Goal: Information Seeking & Learning: Check status

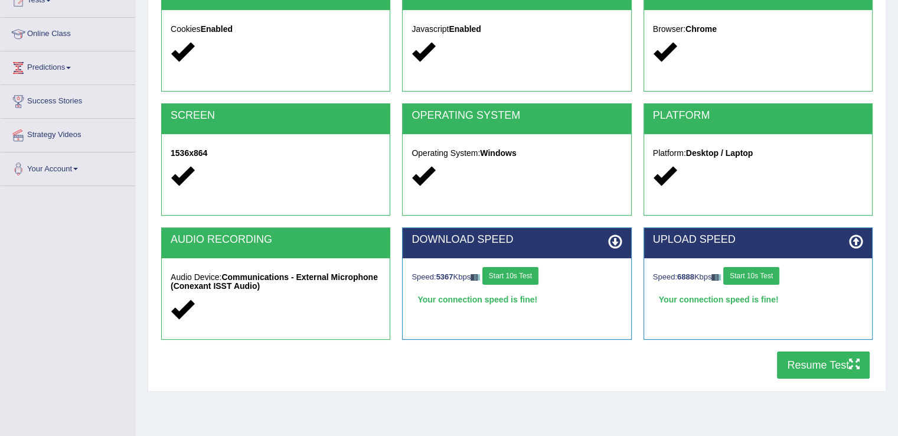
click at [529, 284] on div "Speed: 5367 Kbps Start 10s Test" at bounding box center [516, 277] width 210 height 21
click at [531, 278] on button "Start 10s Test" at bounding box center [510, 276] width 56 height 18
click at [763, 276] on button "Start 10s Test" at bounding box center [751, 276] width 56 height 18
click at [763, 276] on button "Start 10s Test" at bounding box center [755, 276] width 56 height 18
click at [815, 362] on button "Resume Test" at bounding box center [823, 364] width 93 height 27
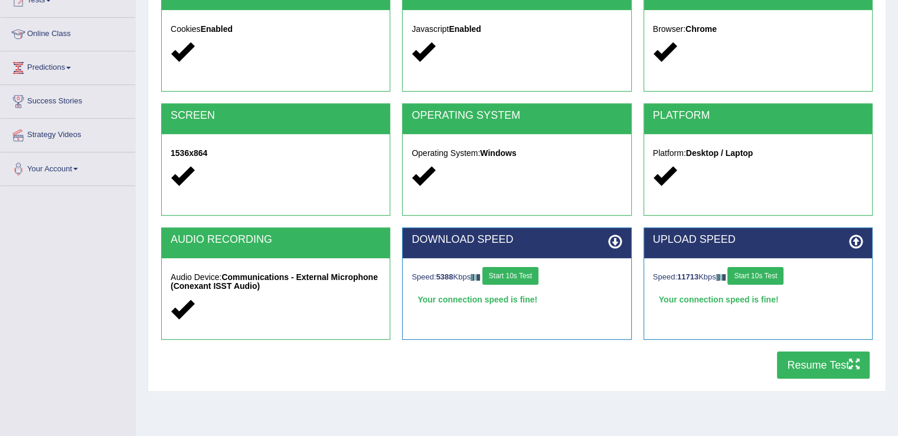
click at [764, 273] on button "Start 10s Test" at bounding box center [755, 276] width 56 height 18
click at [515, 283] on div "Speed: 5388 Kbps Start 10s Test" at bounding box center [516, 277] width 210 height 21
click at [782, 374] on button "Resume Test" at bounding box center [823, 364] width 93 height 27
click at [817, 358] on button "Resume Test" at bounding box center [823, 364] width 93 height 27
click at [828, 357] on button "Resume Test" at bounding box center [823, 364] width 93 height 27
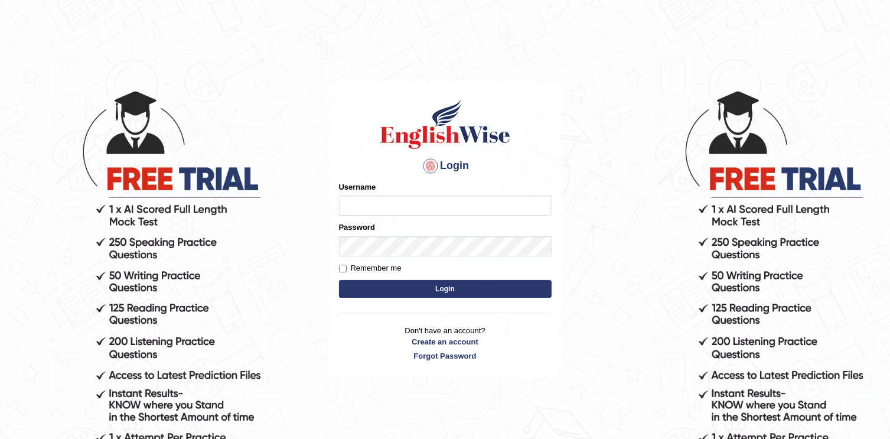
type input "chandritik7"
click at [538, 285] on button "Login" at bounding box center [445, 289] width 213 height 18
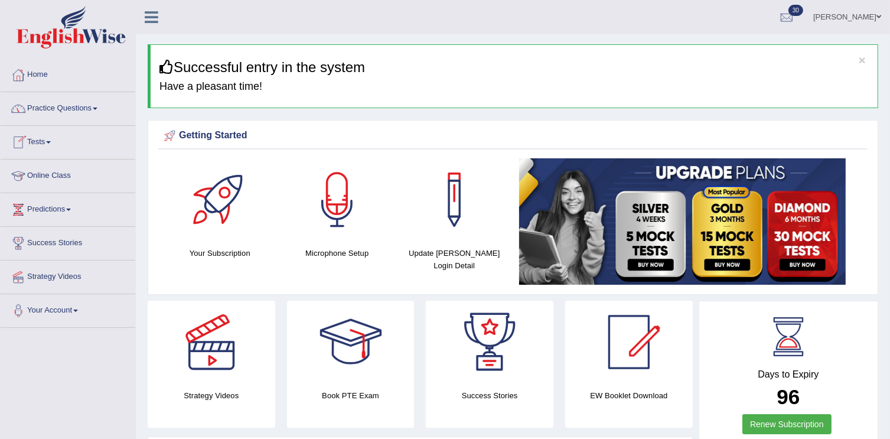
click at [50, 149] on link "Tests" at bounding box center [68, 141] width 135 height 30
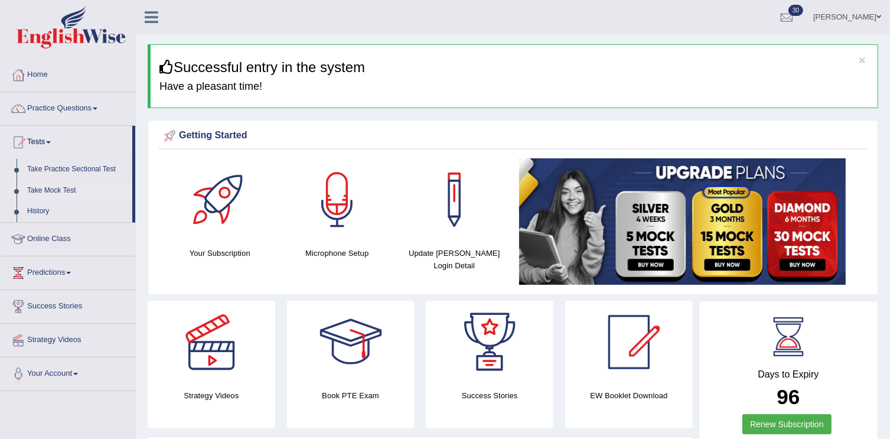
click at [64, 181] on link "Take Mock Test" at bounding box center [77, 190] width 110 height 21
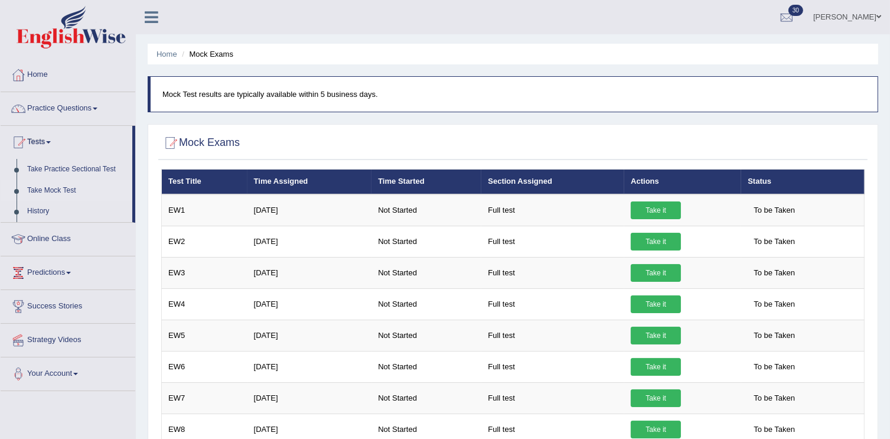
click at [603, 153] on div at bounding box center [512, 143] width 703 height 24
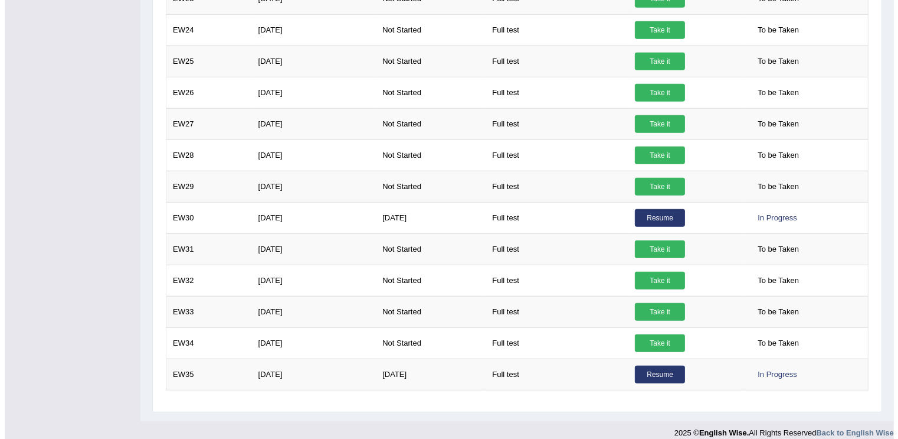
scroll to position [906, 0]
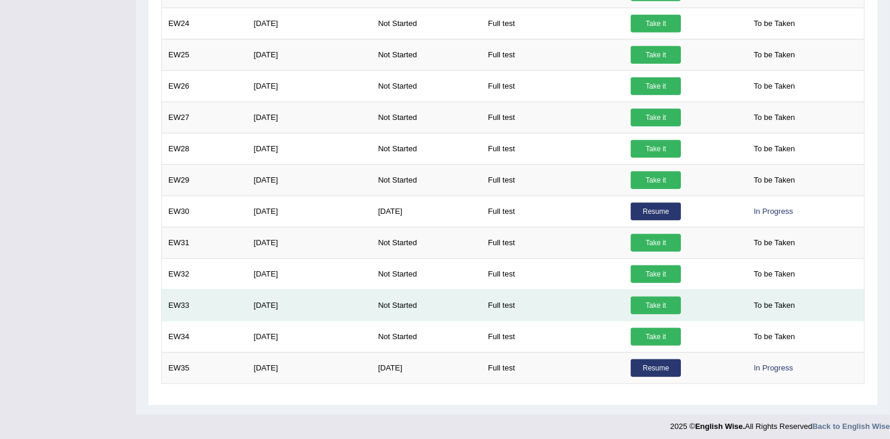
click at [599, 310] on td "Full test" at bounding box center [552, 304] width 143 height 31
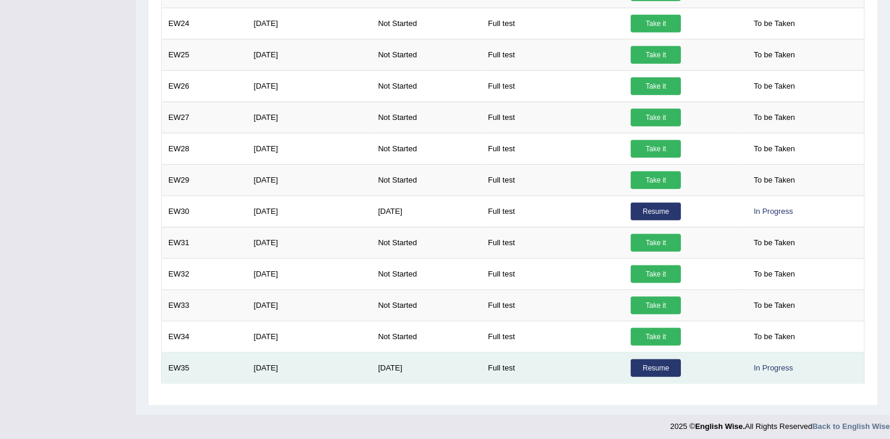
click at [641, 366] on link "Resume" at bounding box center [655, 368] width 50 height 18
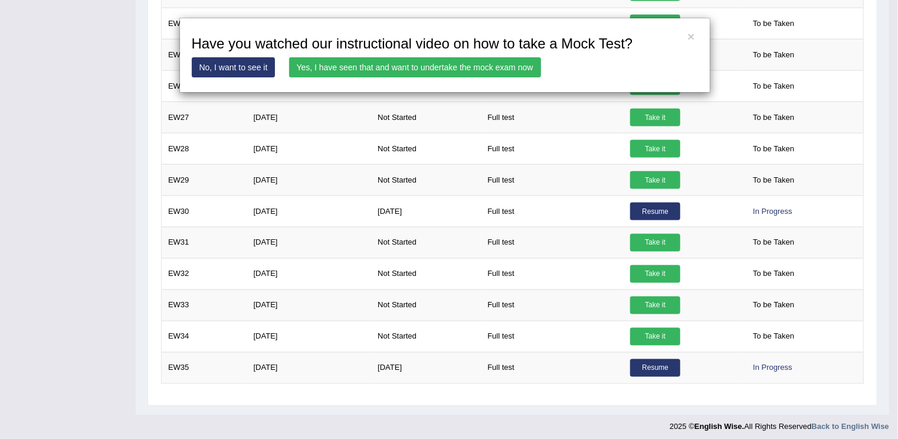
click at [371, 64] on link "Yes, I have seen that and want to undertake the mock exam now" at bounding box center [415, 67] width 252 height 20
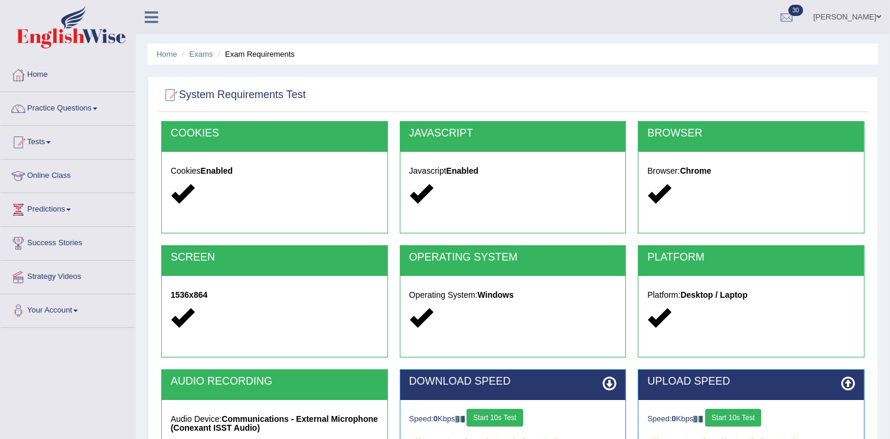
click at [448, 82] on div "System Requirements Test COOKIES Cookies Enabled JAVASCRIPT Javascript Enabled …" at bounding box center [513, 304] width 730 height 457
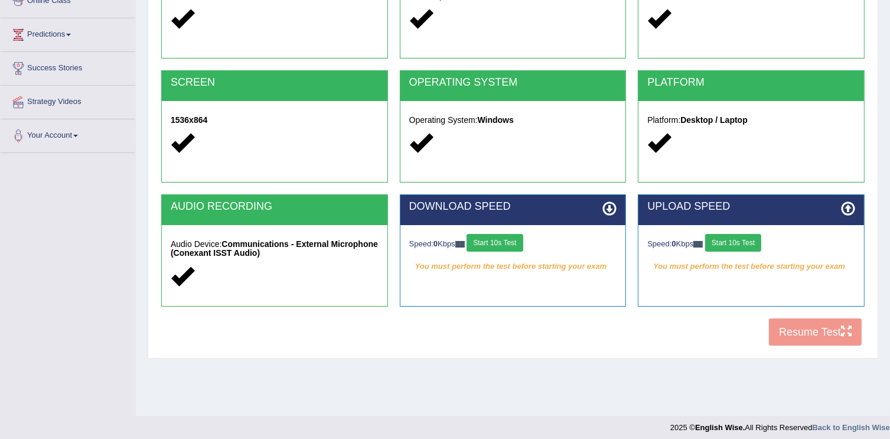
scroll to position [181, 0]
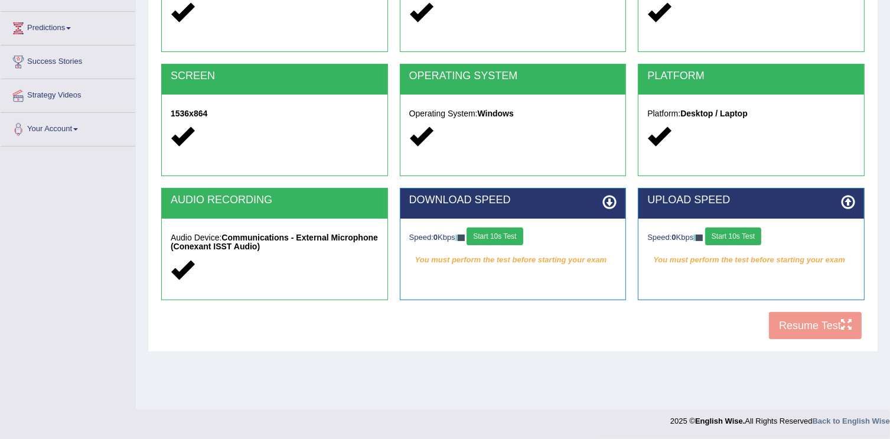
click at [496, 236] on button "Start 10s Test" at bounding box center [494, 236] width 56 height 18
click at [734, 234] on button "Start 10s Test" at bounding box center [733, 236] width 56 height 18
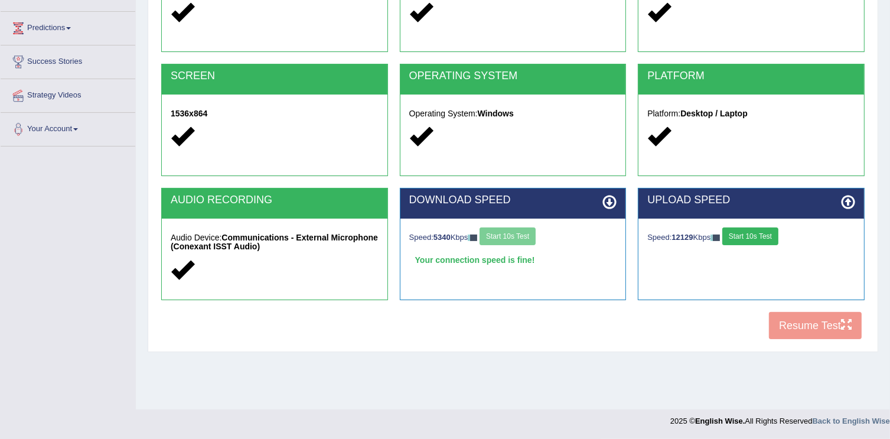
click at [772, 231] on button "Start 10s Test" at bounding box center [750, 236] width 56 height 18
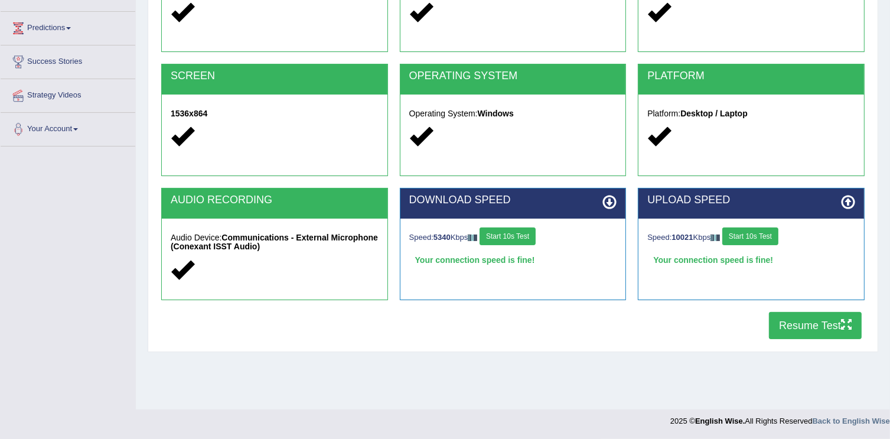
click at [789, 336] on button "Resume Test" at bounding box center [815, 325] width 93 height 27
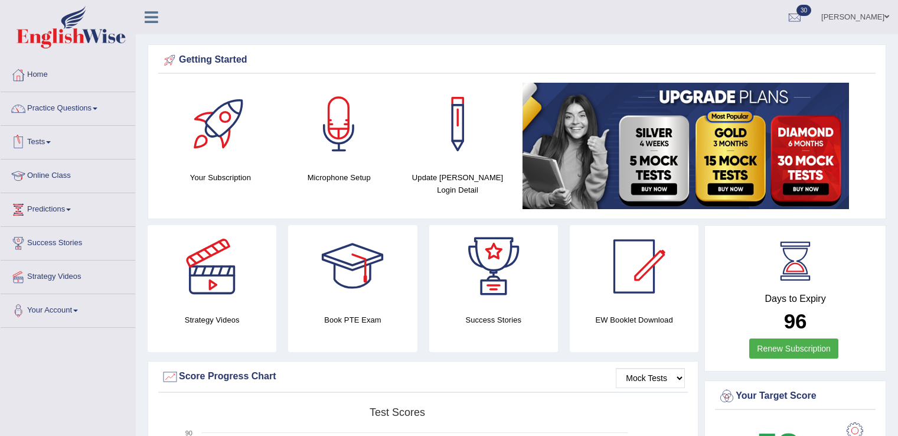
click at [55, 136] on link "Tests" at bounding box center [68, 141] width 135 height 30
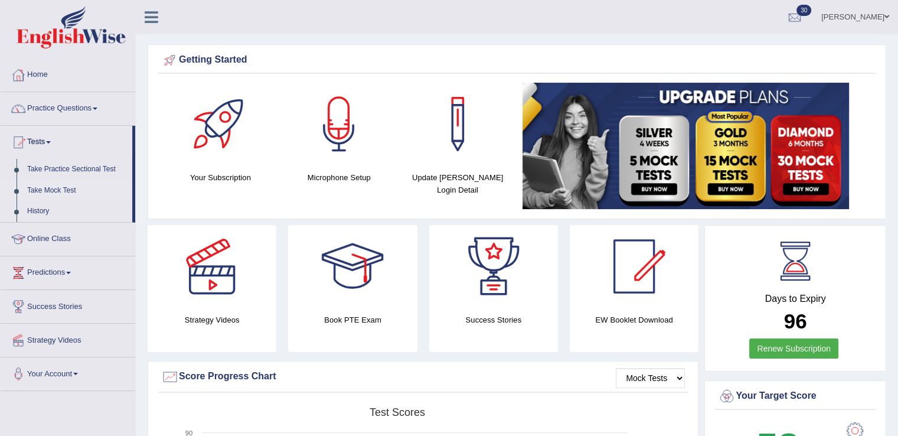
click at [54, 191] on link "Take Mock Test" at bounding box center [77, 190] width 110 height 21
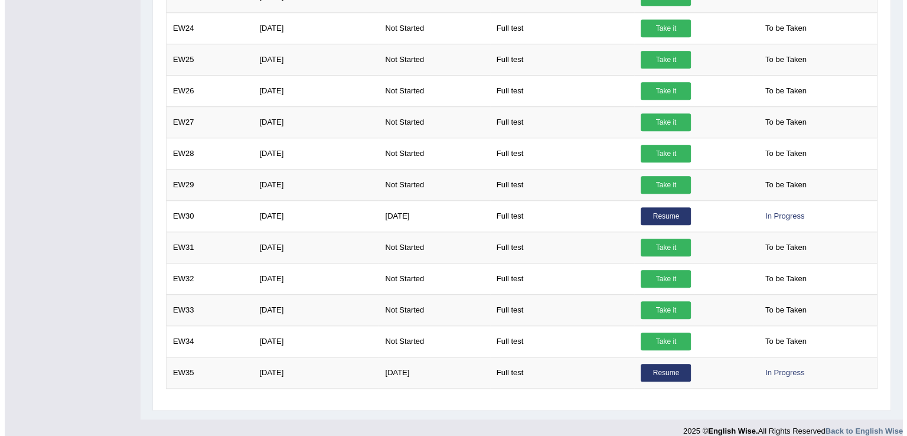
scroll to position [909, 0]
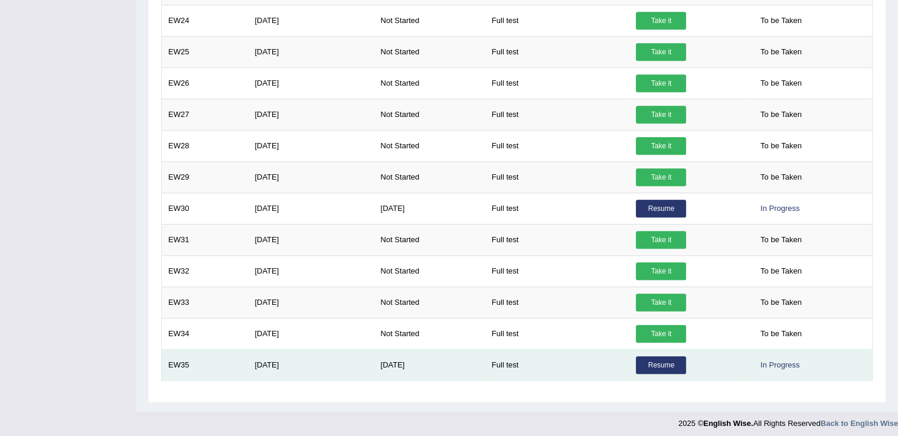
click at [668, 359] on link "Resume" at bounding box center [661, 365] width 50 height 18
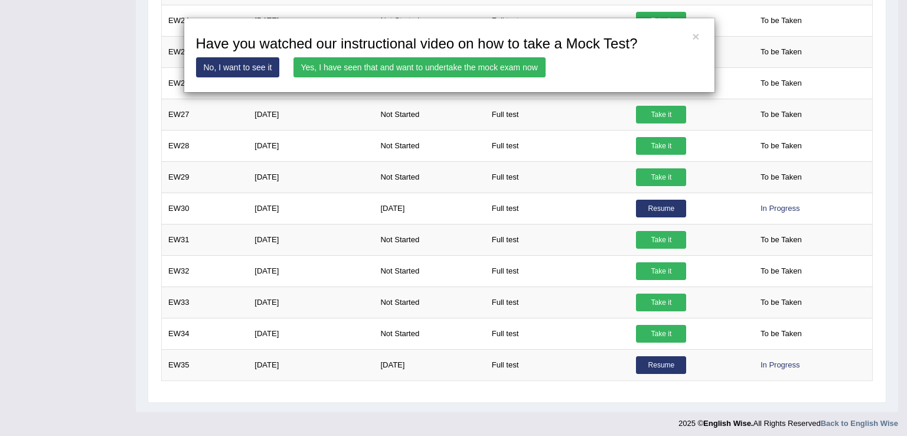
click at [413, 62] on link "Yes, I have seen that and want to undertake the mock exam now" at bounding box center [419, 67] width 252 height 20
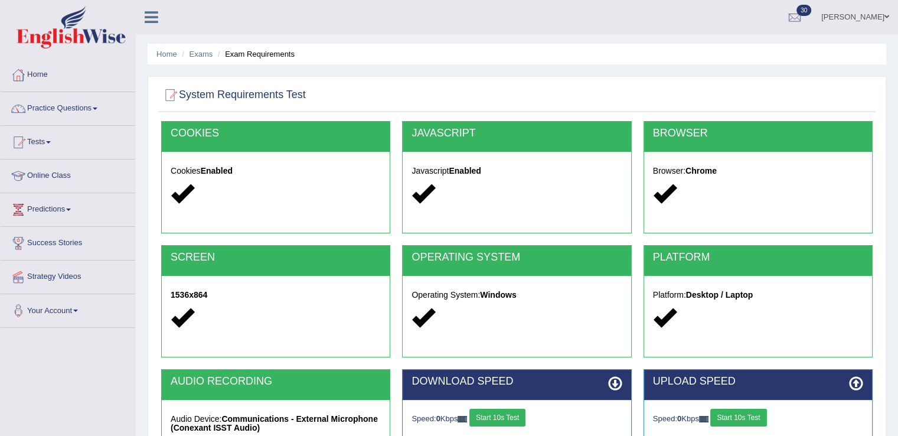
click at [509, 413] on button "Start 10s Test" at bounding box center [497, 417] width 56 height 18
click at [734, 417] on button "Start 10s Test" at bounding box center [738, 417] width 56 height 18
click at [774, 87] on div at bounding box center [516, 95] width 711 height 24
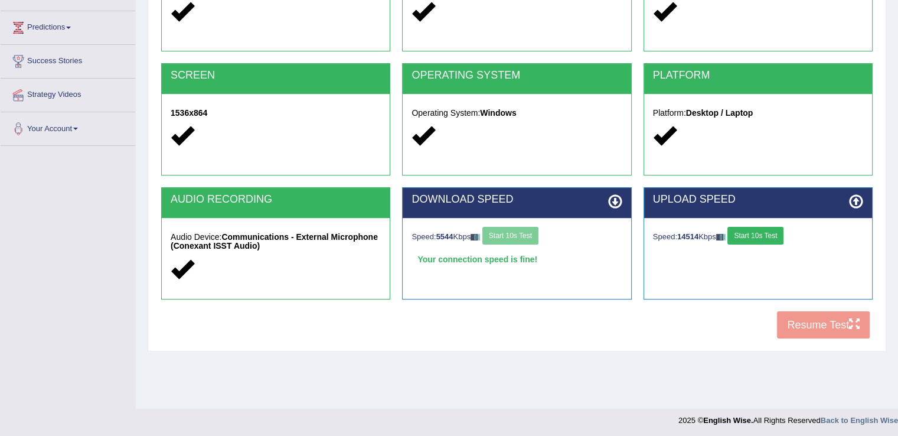
scroll to position [184, 0]
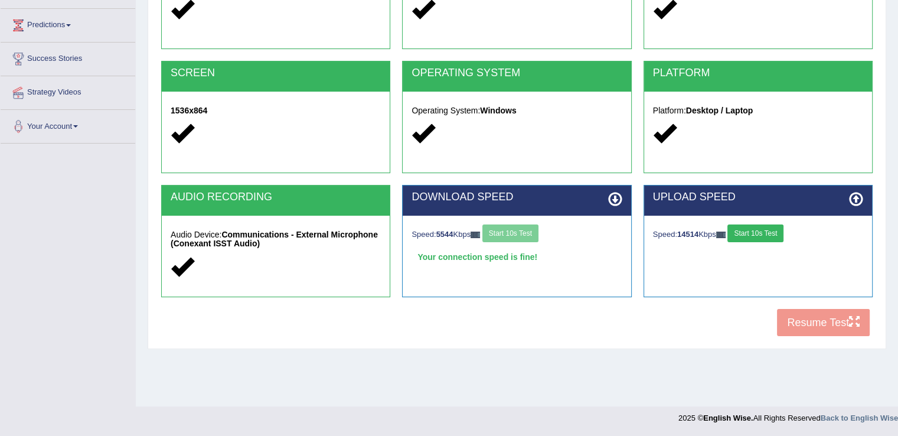
click at [751, 228] on button "Start 10s Test" at bounding box center [755, 233] width 56 height 18
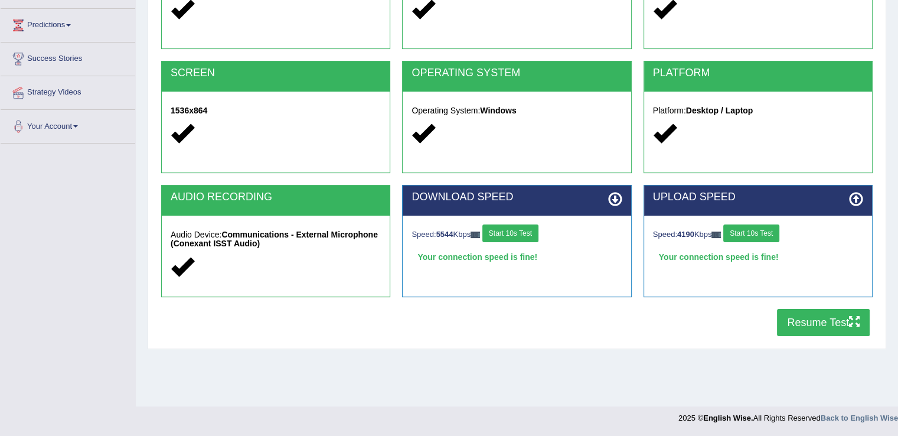
click at [813, 326] on button "Resume Test" at bounding box center [823, 322] width 93 height 27
click at [823, 316] on button "Resume Test" at bounding box center [823, 322] width 93 height 27
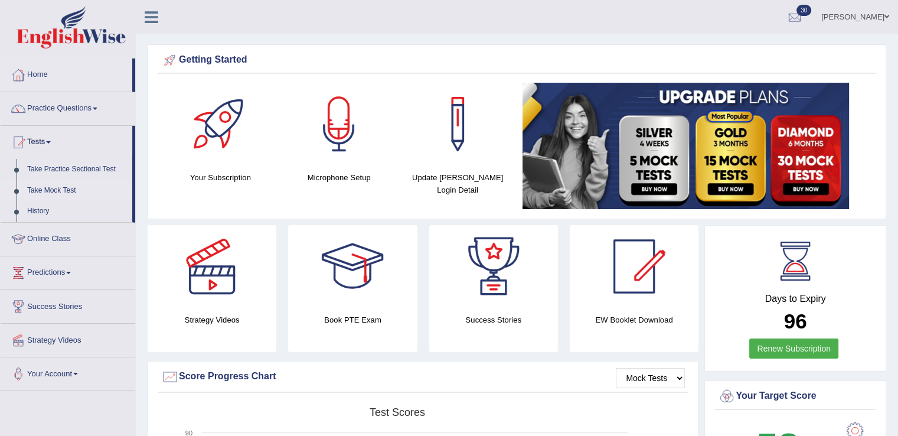
click at [53, 188] on link "Take Mock Test" at bounding box center [77, 190] width 110 height 21
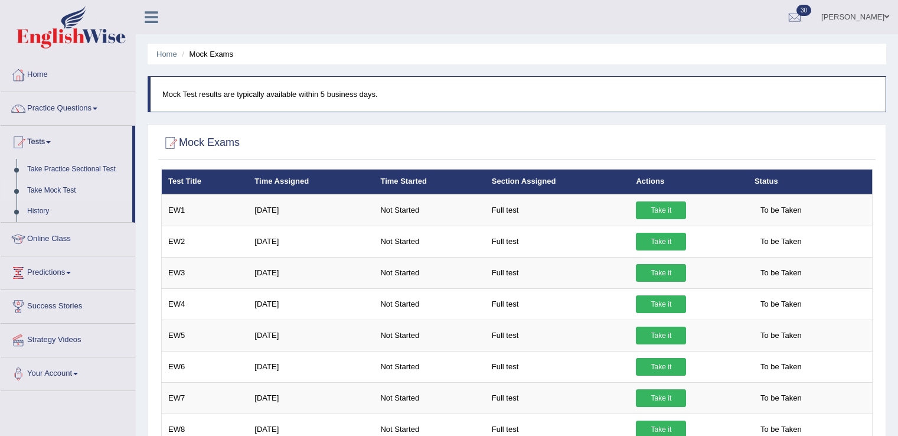
click at [51, 213] on link "History" at bounding box center [77, 211] width 110 height 21
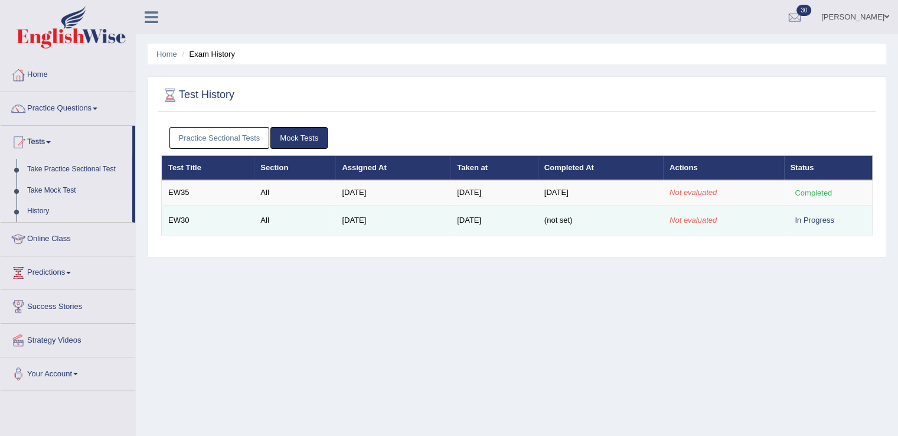
click at [812, 217] on div "In Progress" at bounding box center [814, 220] width 48 height 12
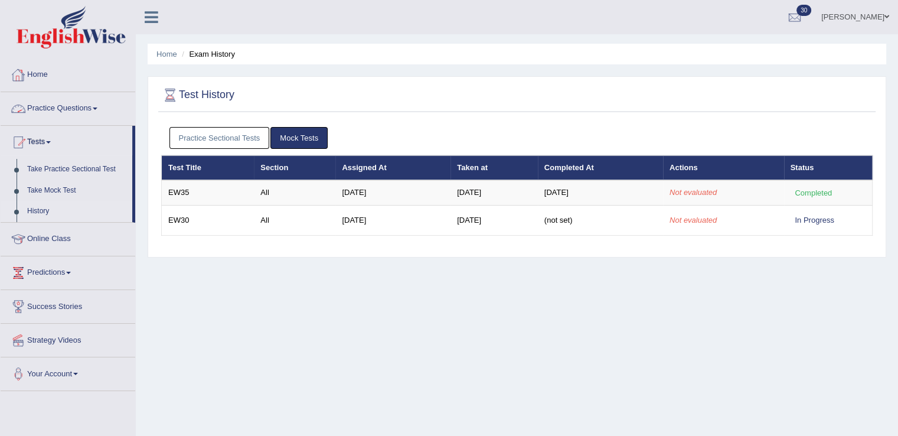
click at [49, 104] on link "Practice Questions" at bounding box center [68, 107] width 135 height 30
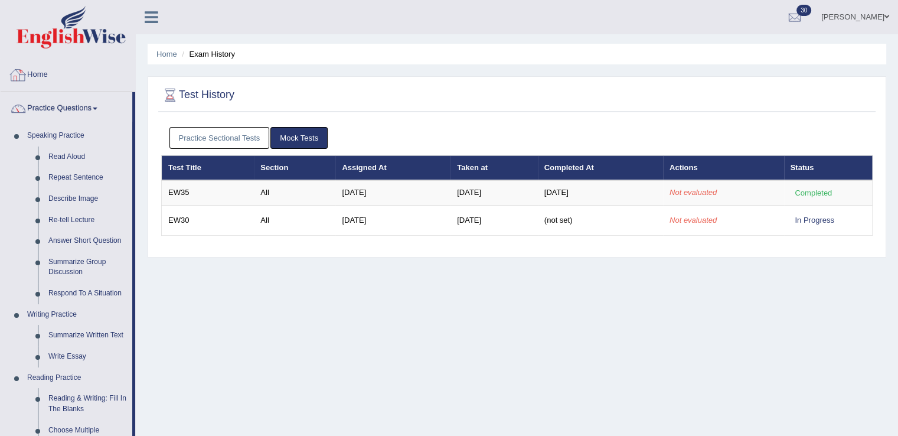
click at [21, 83] on div at bounding box center [18, 75] width 18 height 18
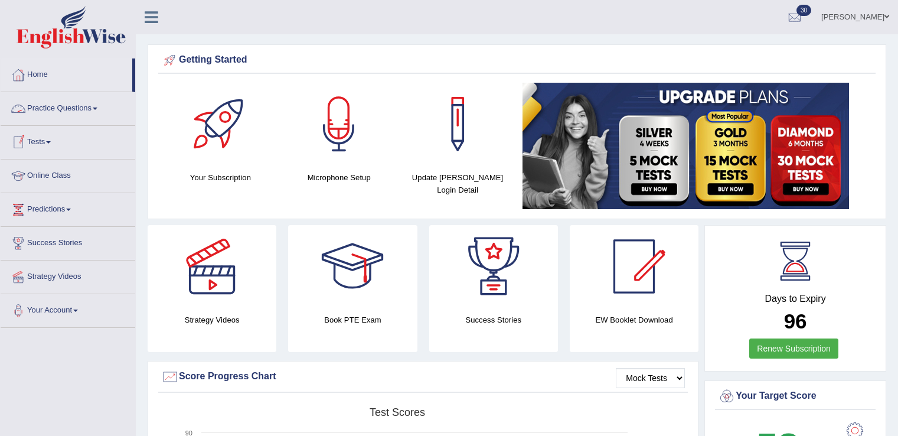
click at [72, 102] on link "Practice Questions" at bounding box center [68, 107] width 135 height 30
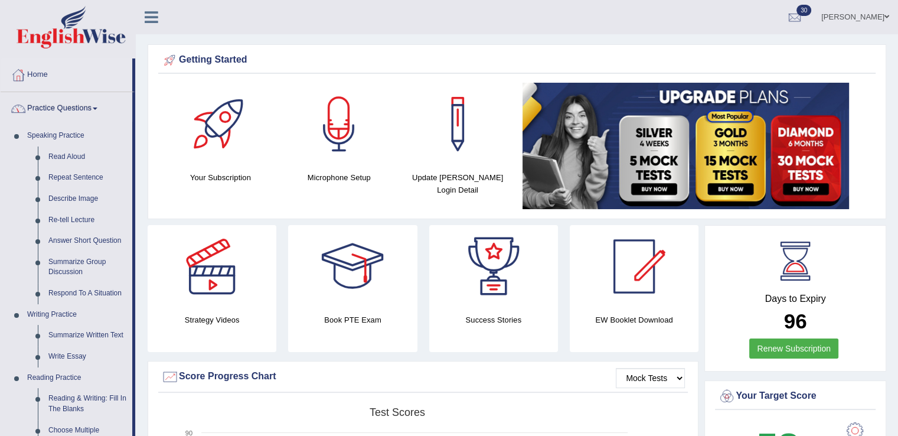
click at [51, 107] on link "Practice Questions" at bounding box center [67, 107] width 132 height 30
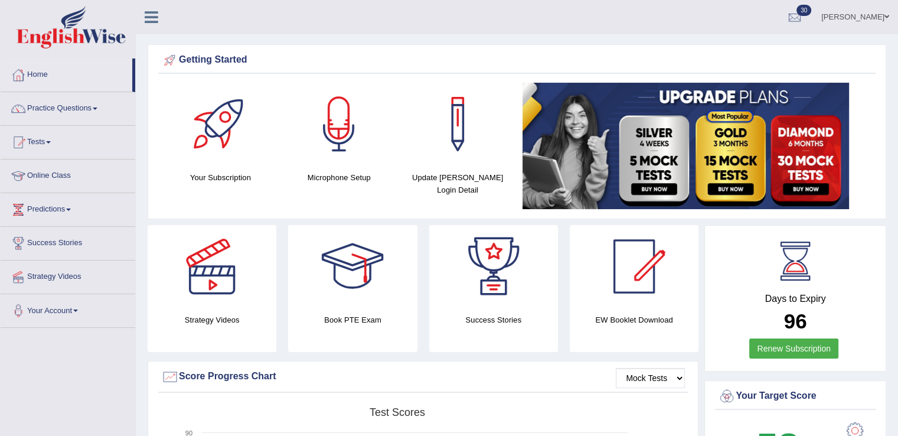
click at [57, 145] on link "Tests" at bounding box center [68, 141] width 135 height 30
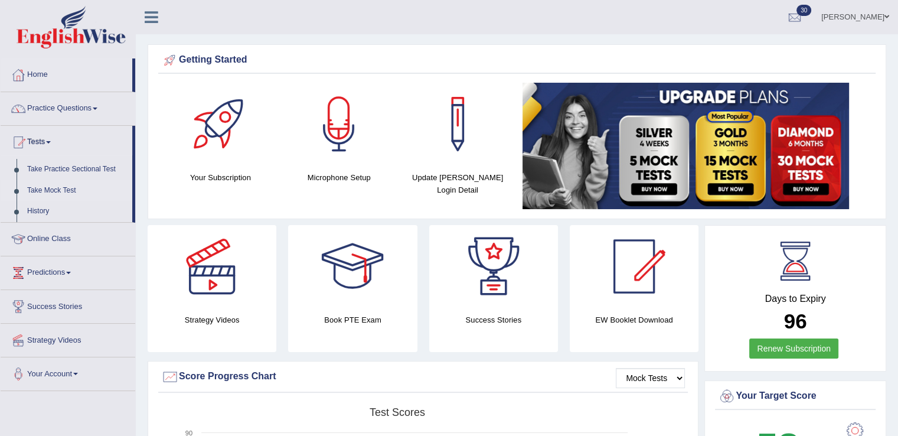
click at [64, 194] on link "Take Mock Test" at bounding box center [77, 190] width 110 height 21
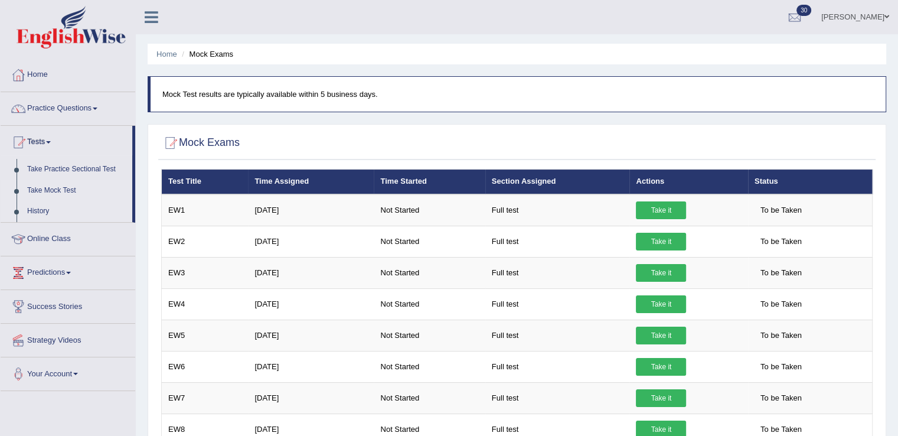
click at [38, 210] on link "History" at bounding box center [77, 211] width 110 height 21
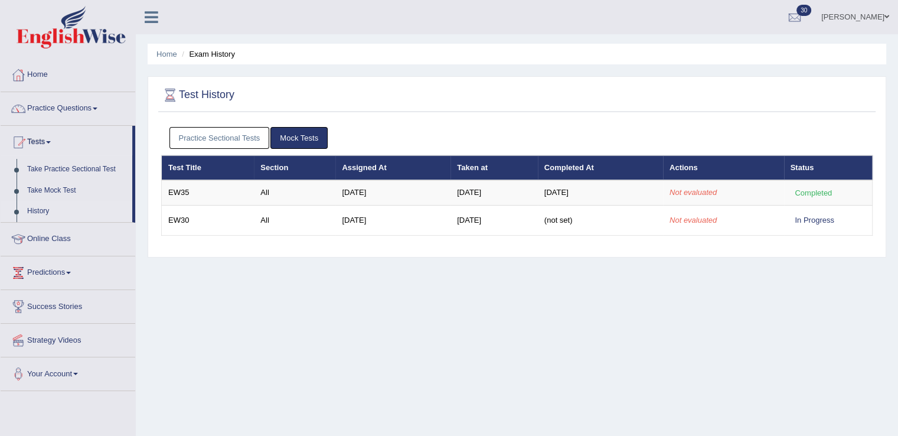
click at [303, 130] on link "Mock Tests" at bounding box center [298, 138] width 57 height 22
click at [200, 142] on link "Practice Sectional Tests" at bounding box center [219, 138] width 100 height 22
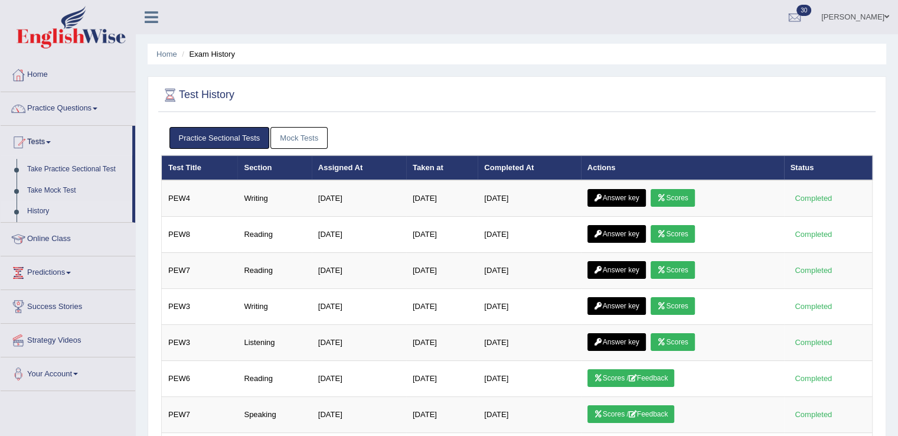
click at [670, 133] on ul "Practice Sectional Tests Mock Tests" at bounding box center [516, 138] width 695 height 22
click at [309, 142] on link "Mock Tests" at bounding box center [298, 138] width 57 height 22
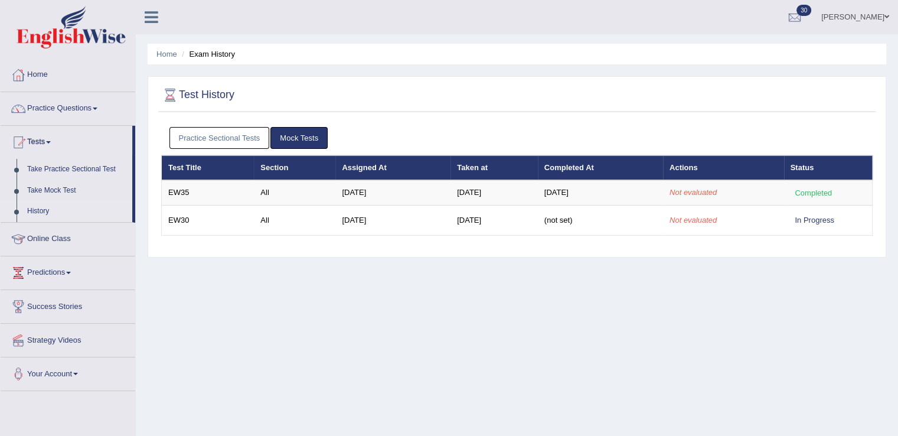
click at [437, 70] on div "Home Exam History Test History Practice Sectional Tests Mock Tests Test Title S…" at bounding box center [517, 295] width 762 height 590
click at [86, 113] on link "Practice Questions" at bounding box center [68, 107] width 135 height 30
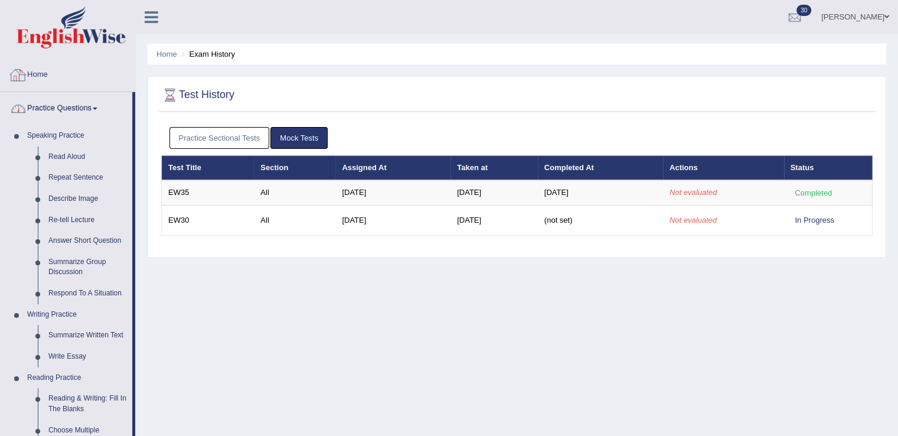
click at [64, 80] on link "Home" at bounding box center [68, 73] width 135 height 30
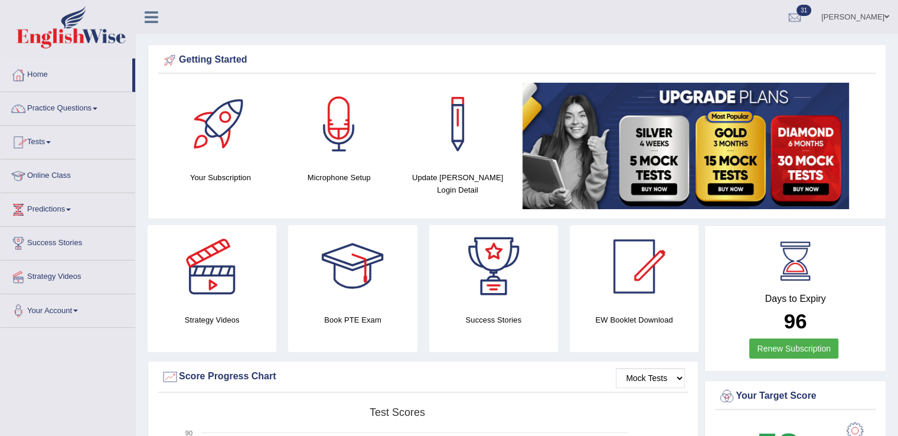
click at [41, 139] on link "Tests" at bounding box center [68, 141] width 135 height 30
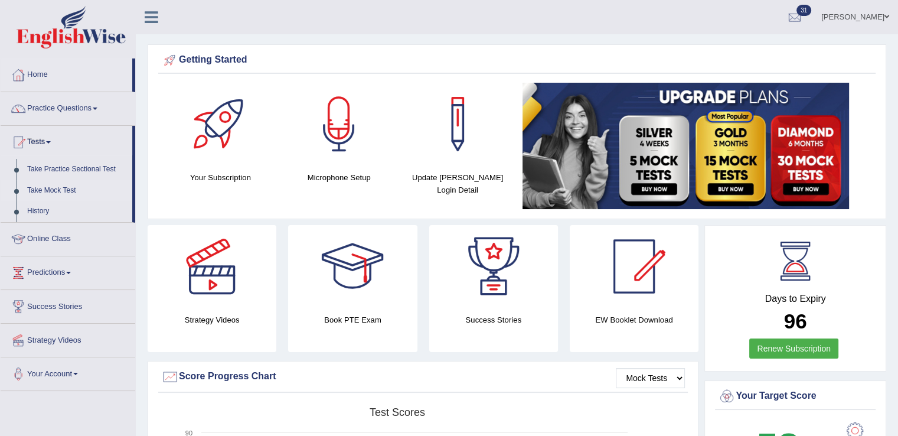
click at [47, 189] on link "Take Mock Test" at bounding box center [77, 190] width 110 height 21
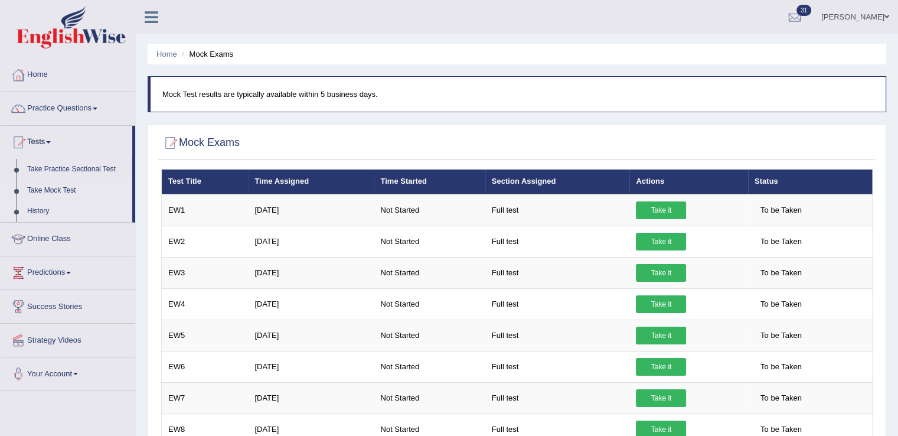
click at [38, 208] on link "History" at bounding box center [77, 211] width 110 height 21
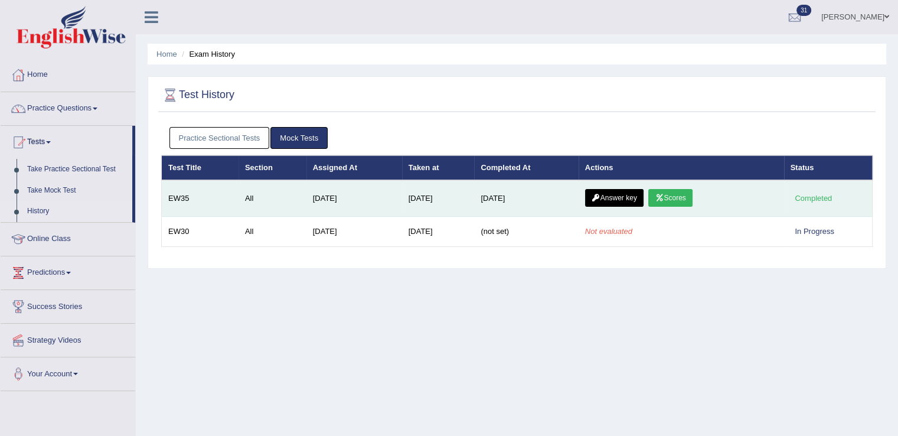
click at [677, 204] on link "Scores" at bounding box center [670, 198] width 44 height 18
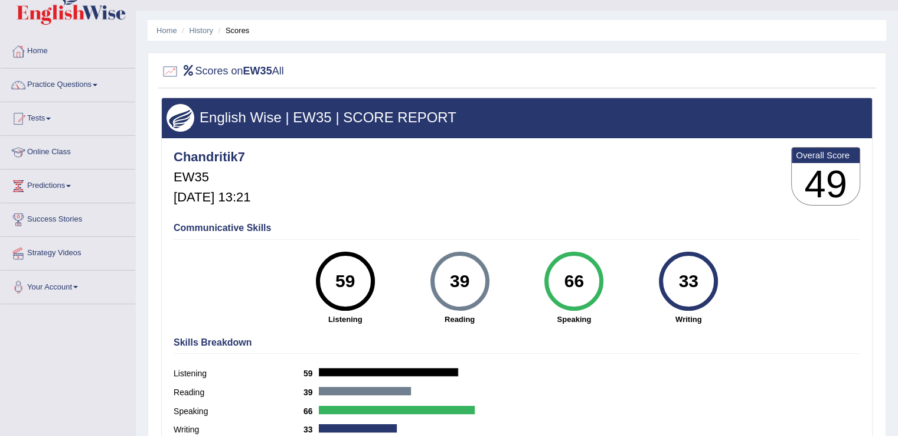
scroll to position [47, 0]
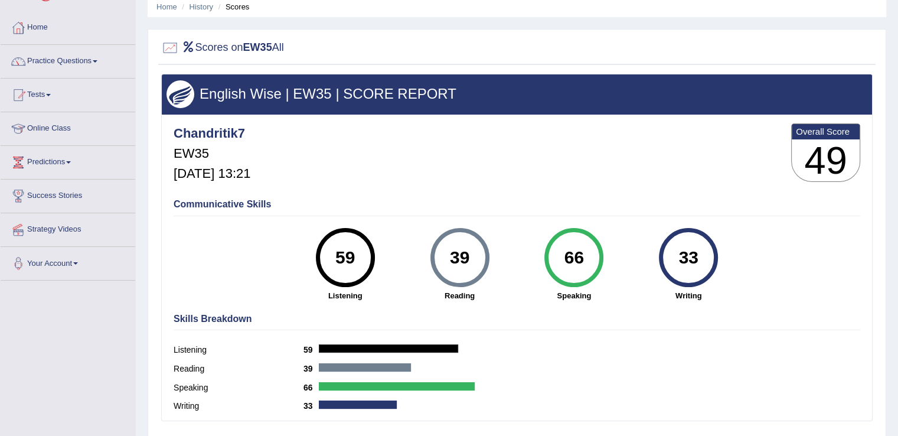
click at [681, 304] on div "English Wise | EW35 | SCORE REPORT Chandritik7 EW35 Sep 25, 2025, 13:21 Overall…" at bounding box center [516, 247] width 711 height 347
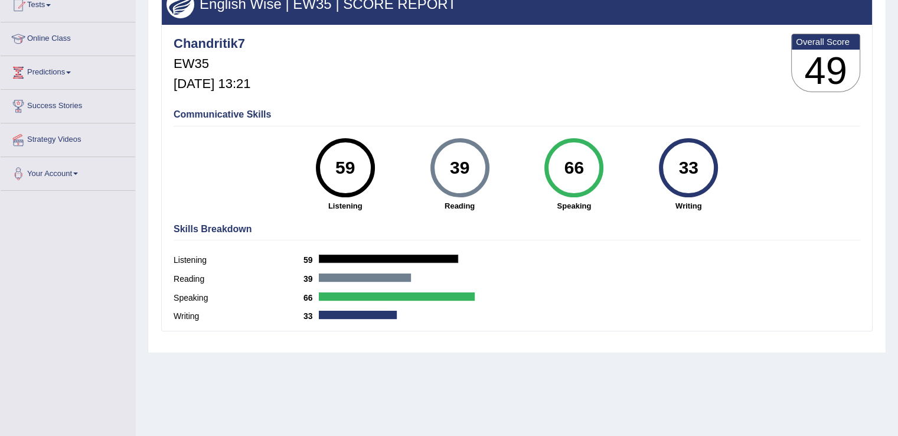
scroll to position [113, 0]
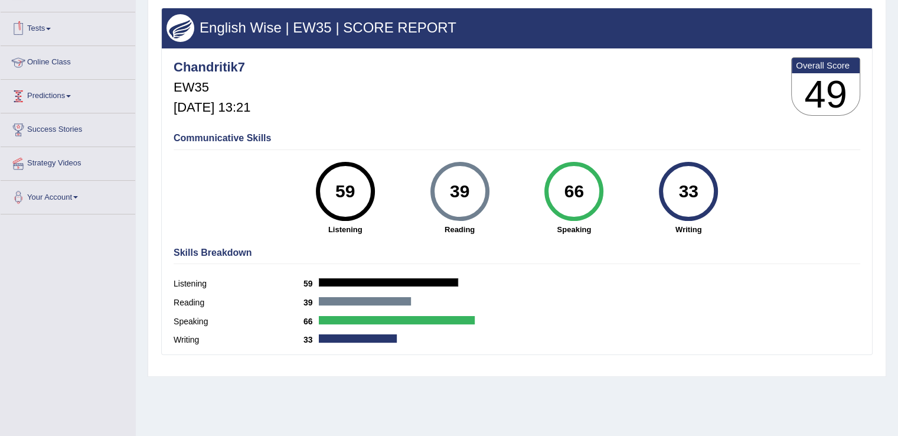
click at [292, 94] on div "Chandritik7 EW35 Sep 25, 2025, 13:21 Overall Score 49" at bounding box center [517, 89] width 692 height 70
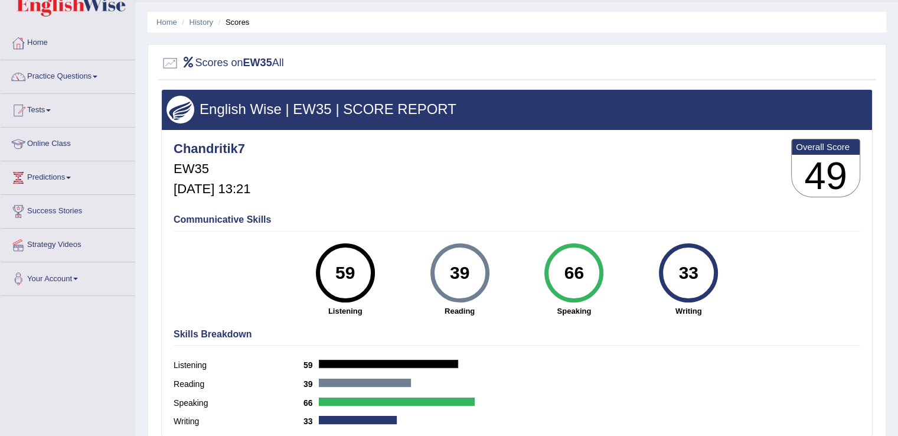
scroll to position [19, 0]
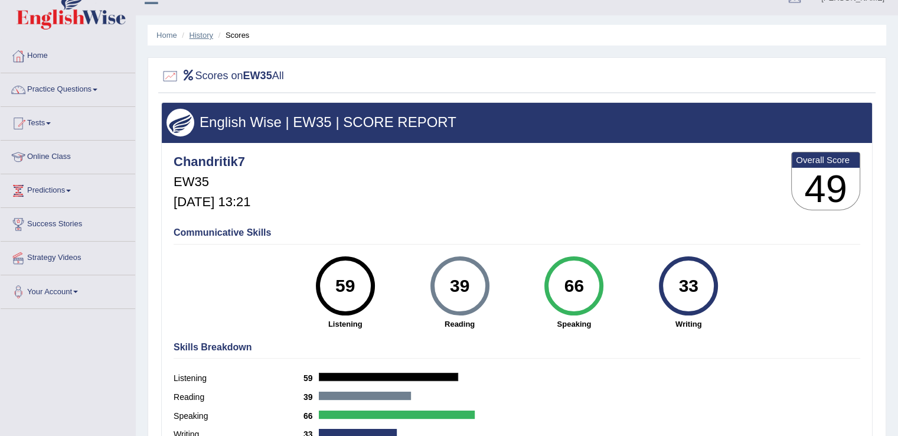
click at [207, 31] on link "History" at bounding box center [201, 35] width 24 height 9
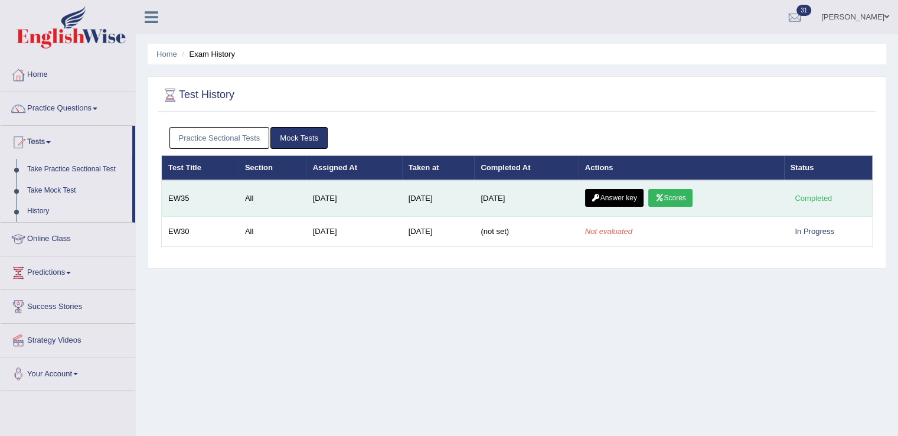
click at [626, 192] on link "Answer key" at bounding box center [614, 198] width 58 height 18
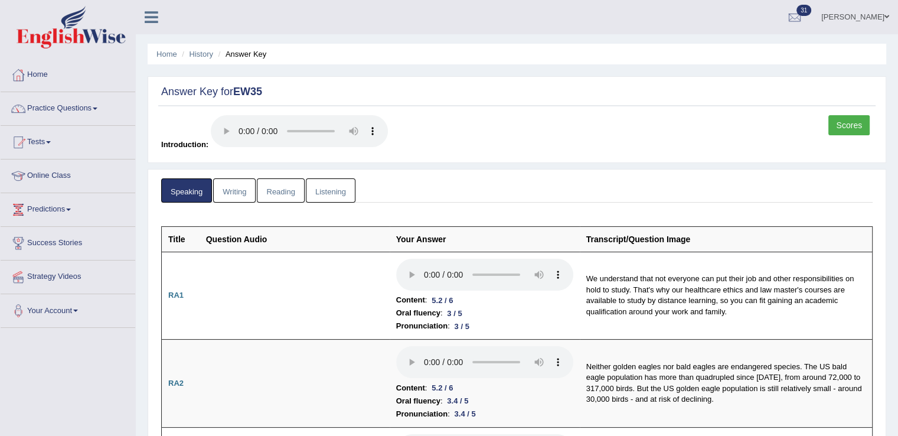
click at [581, 181] on ul "Speaking Writing Reading Listening" at bounding box center [516, 190] width 711 height 24
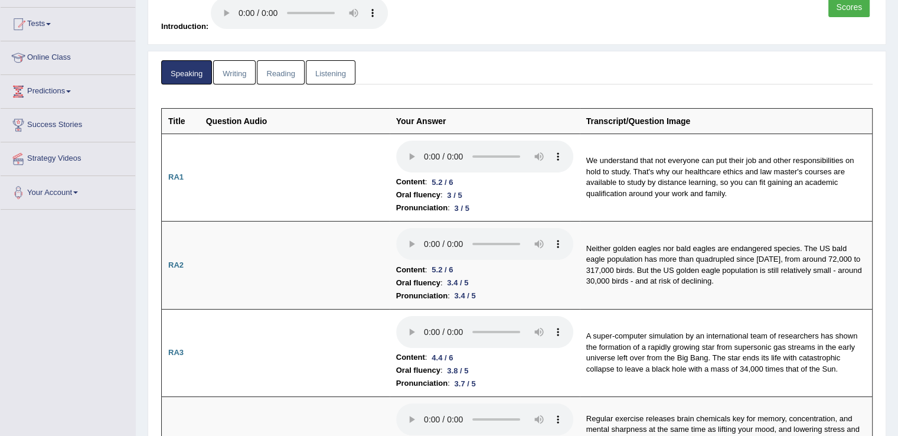
click at [581, 181] on td "We understand that not everyone can put their job and other responsibilities on…" at bounding box center [726, 177] width 293 height 88
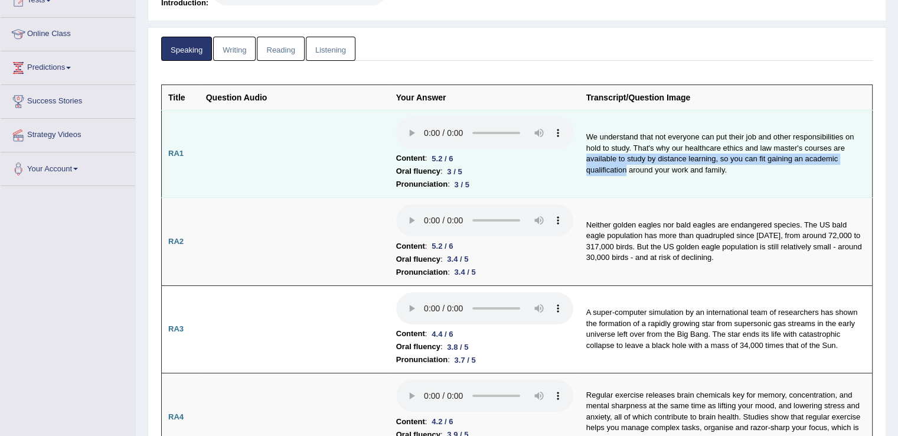
click at [581, 181] on td "We understand that not everyone can put their job and other responsibilities on…" at bounding box center [726, 154] width 293 height 88
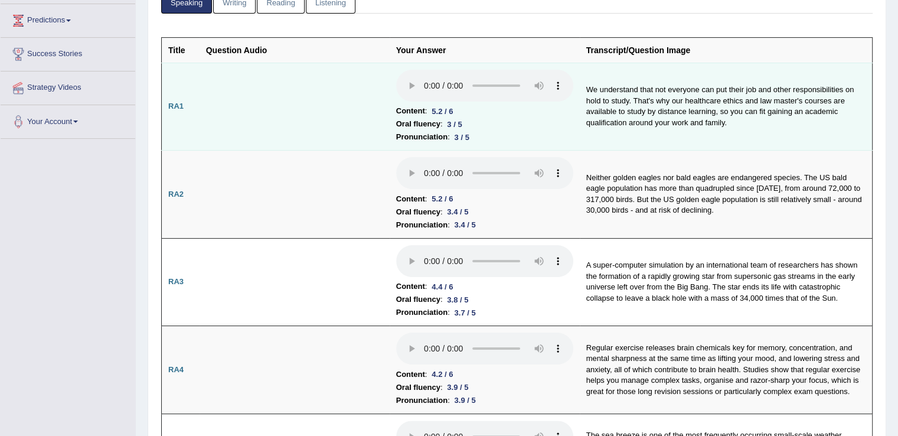
click at [581, 181] on td "Neither golden eagles nor bald eagles are endangered species. The US bald eagle…" at bounding box center [726, 195] width 293 height 88
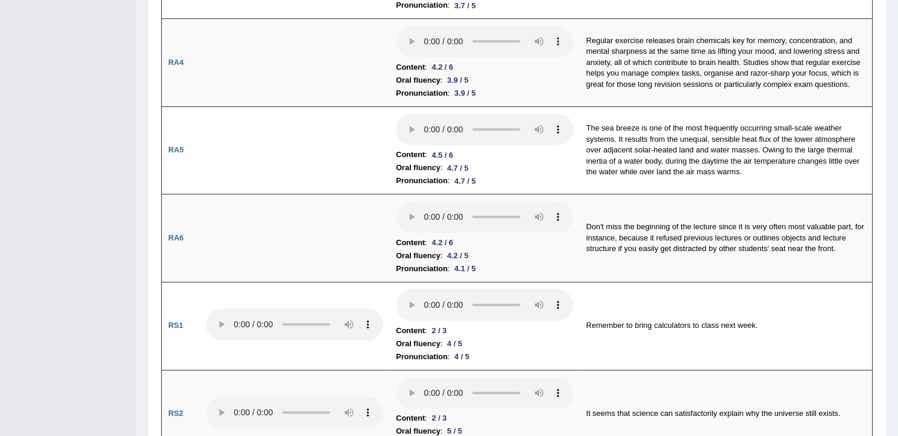
click at [581, 181] on td "The sea breeze is one of the most frequently occurring small-scale weather syst…" at bounding box center [726, 150] width 293 height 88
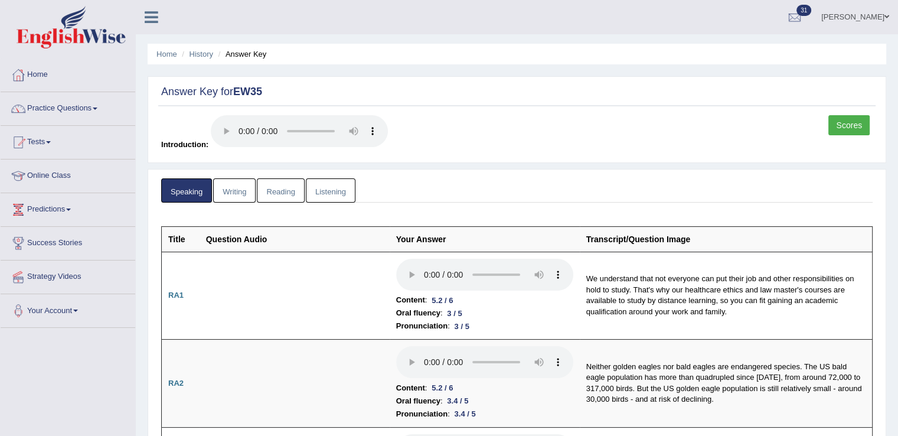
click at [241, 185] on link "Writing" at bounding box center [234, 190] width 43 height 24
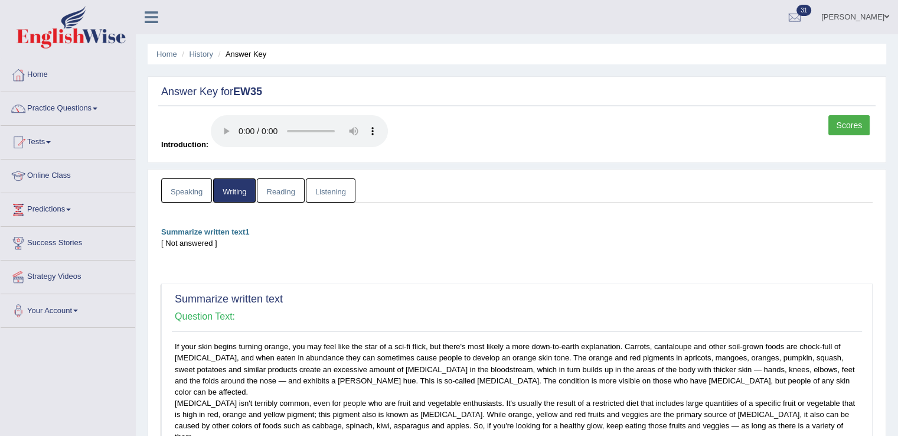
click at [270, 191] on link "Reading" at bounding box center [280, 190] width 47 height 24
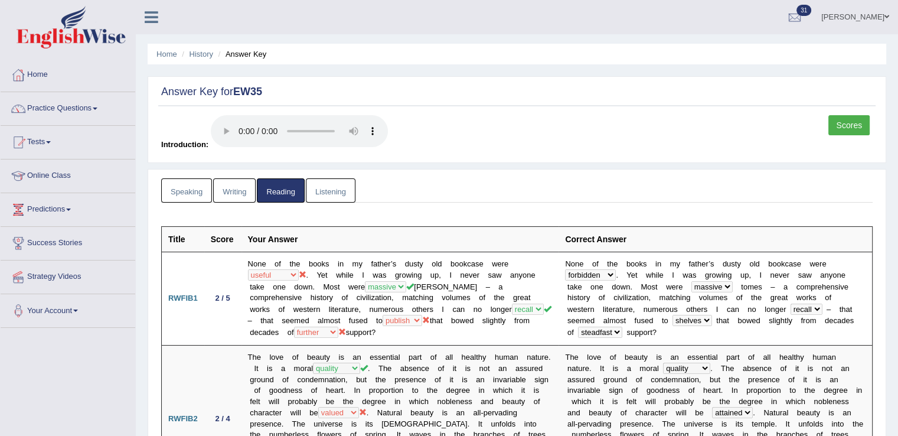
click at [329, 188] on link "Listening" at bounding box center [331, 190] width 50 height 24
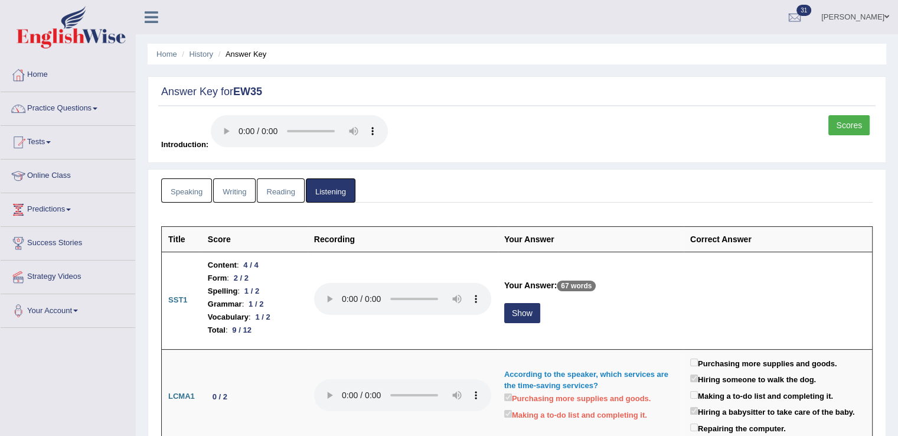
click at [267, 185] on link "Reading" at bounding box center [280, 190] width 47 height 24
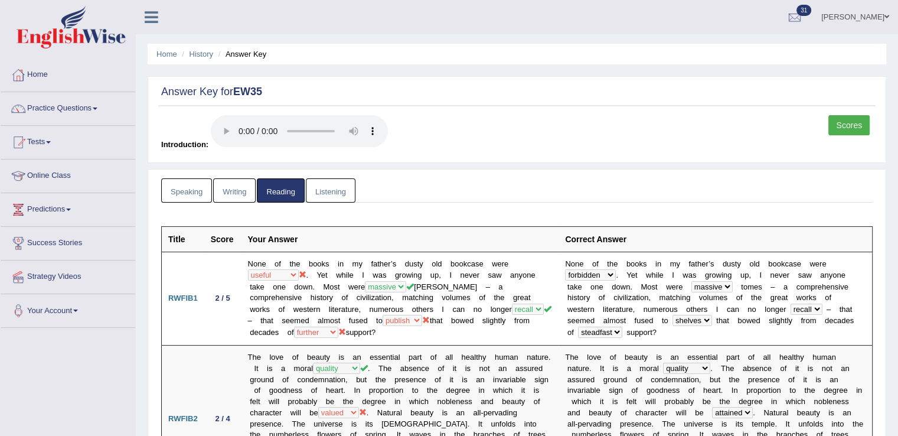
click at [238, 187] on link "Writing" at bounding box center [234, 190] width 43 height 24
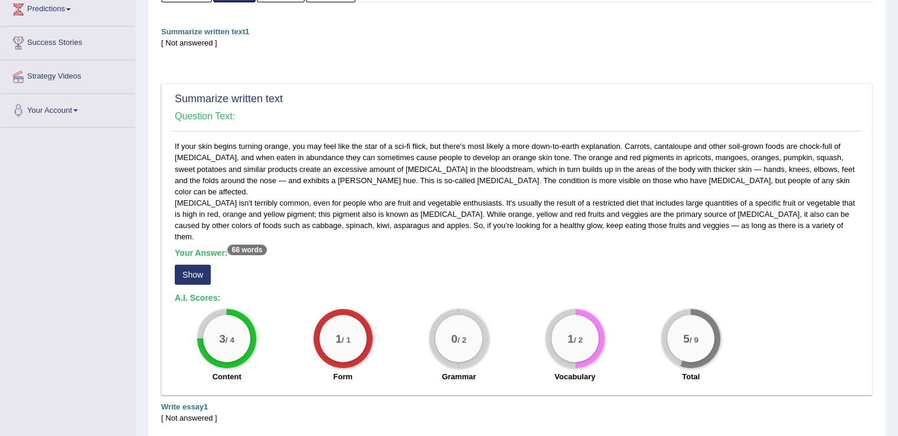
scroll to position [213, 0]
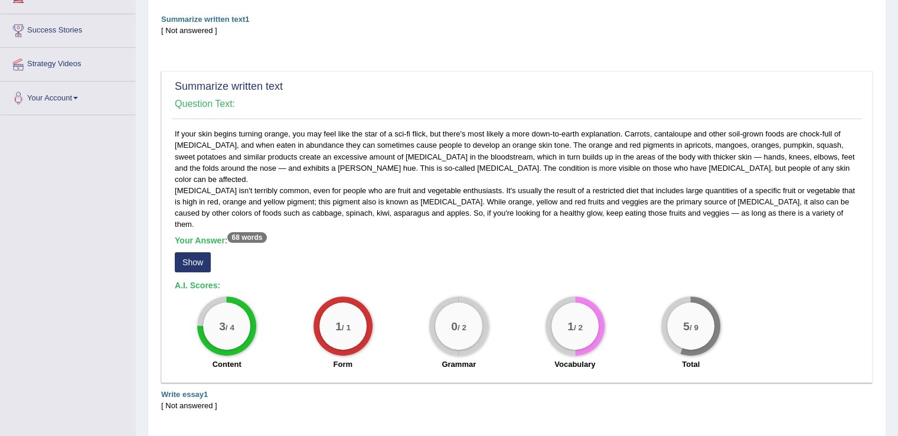
click at [493, 236] on div "Your Answer: 68 words Show" at bounding box center [517, 256] width 684 height 40
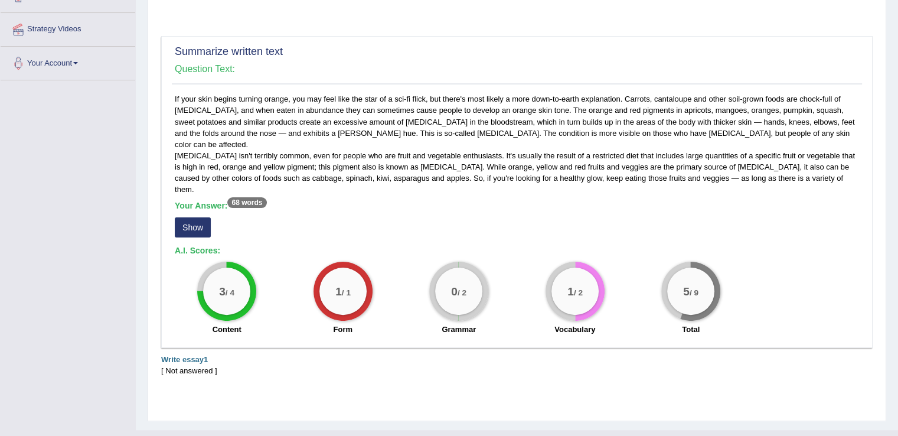
scroll to position [248, 0]
click at [187, 217] on button "Show" at bounding box center [193, 227] width 36 height 20
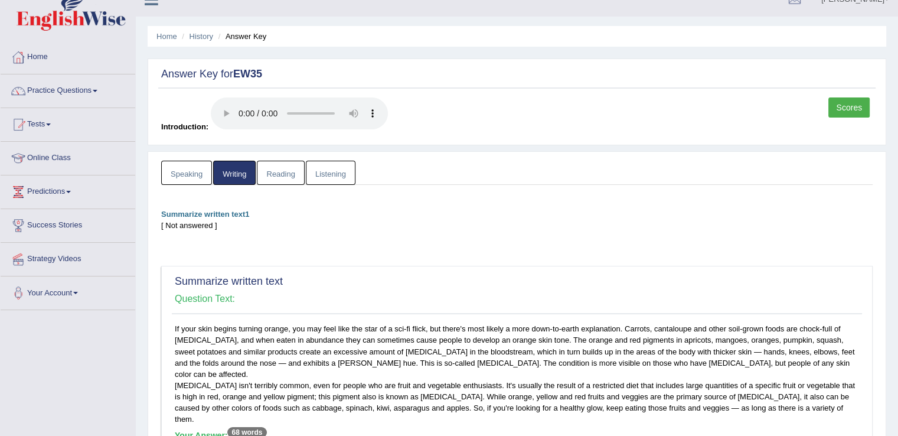
scroll to position [0, 0]
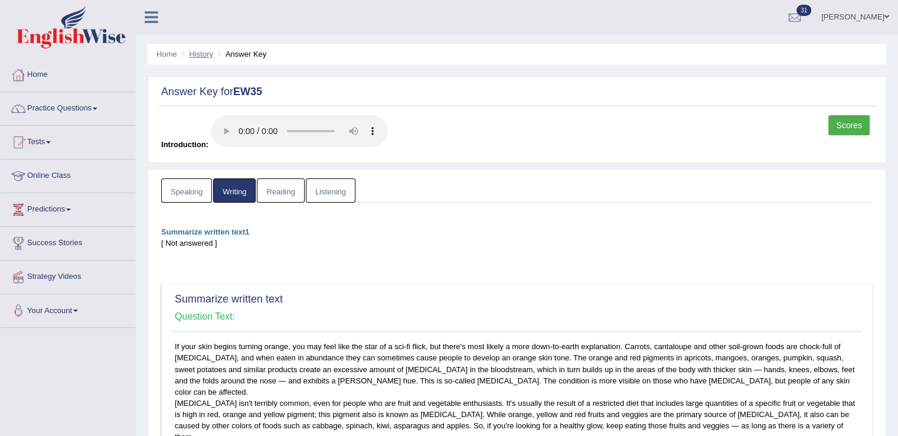
click at [198, 57] on link "History" at bounding box center [201, 54] width 24 height 9
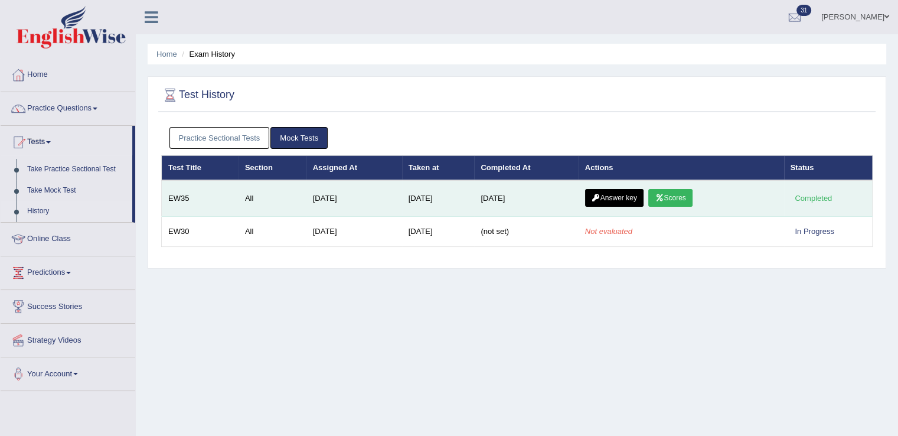
click at [684, 191] on link "Scores" at bounding box center [670, 198] width 44 height 18
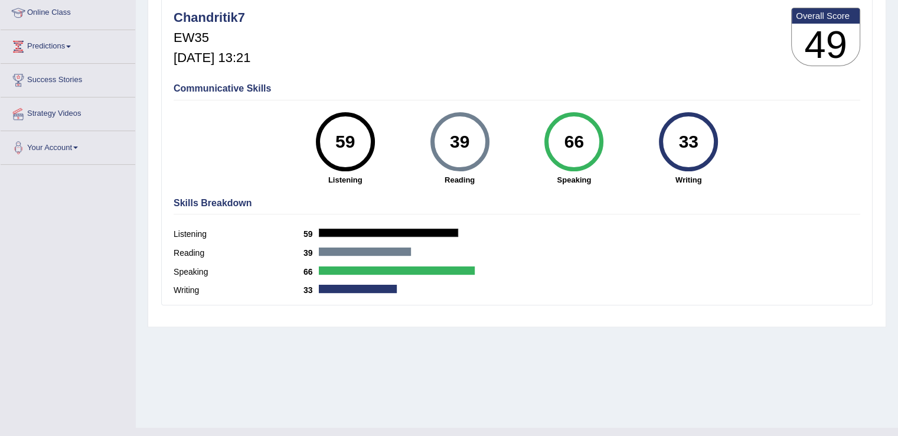
scroll to position [161, 0]
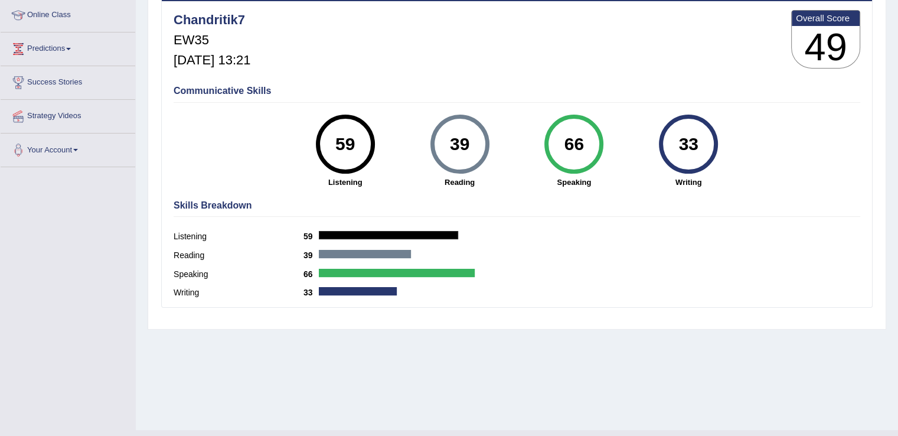
click at [689, 247] on div "Reading 39" at bounding box center [517, 256] width 687 height 19
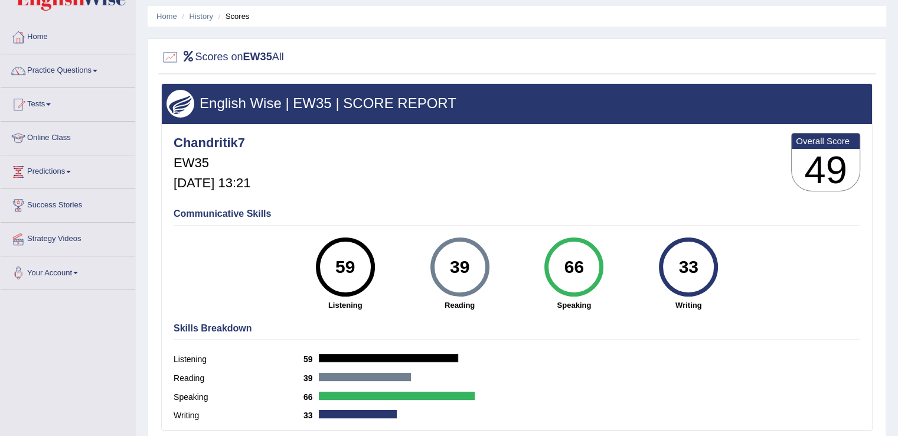
scroll to position [0, 0]
